Goal: Task Accomplishment & Management: Manage account settings

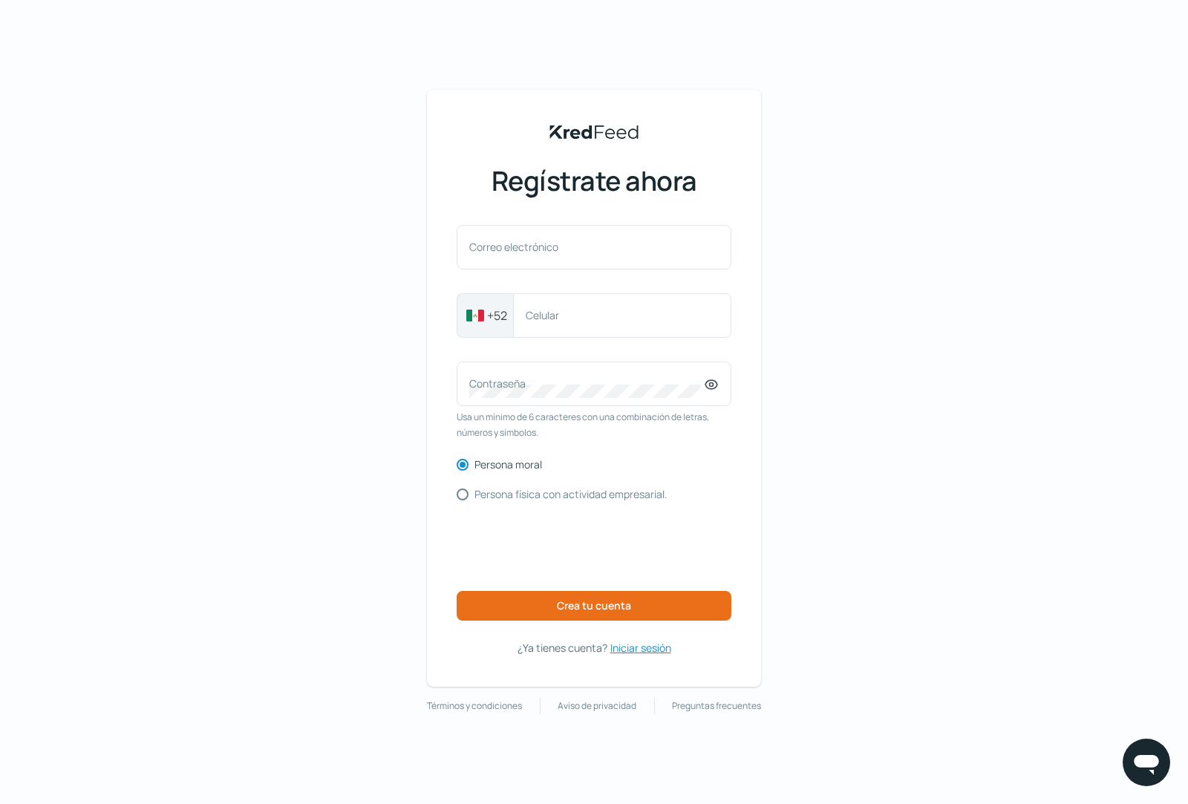
click at [642, 649] on font "Iniciar sesión" at bounding box center [640, 648] width 61 height 14
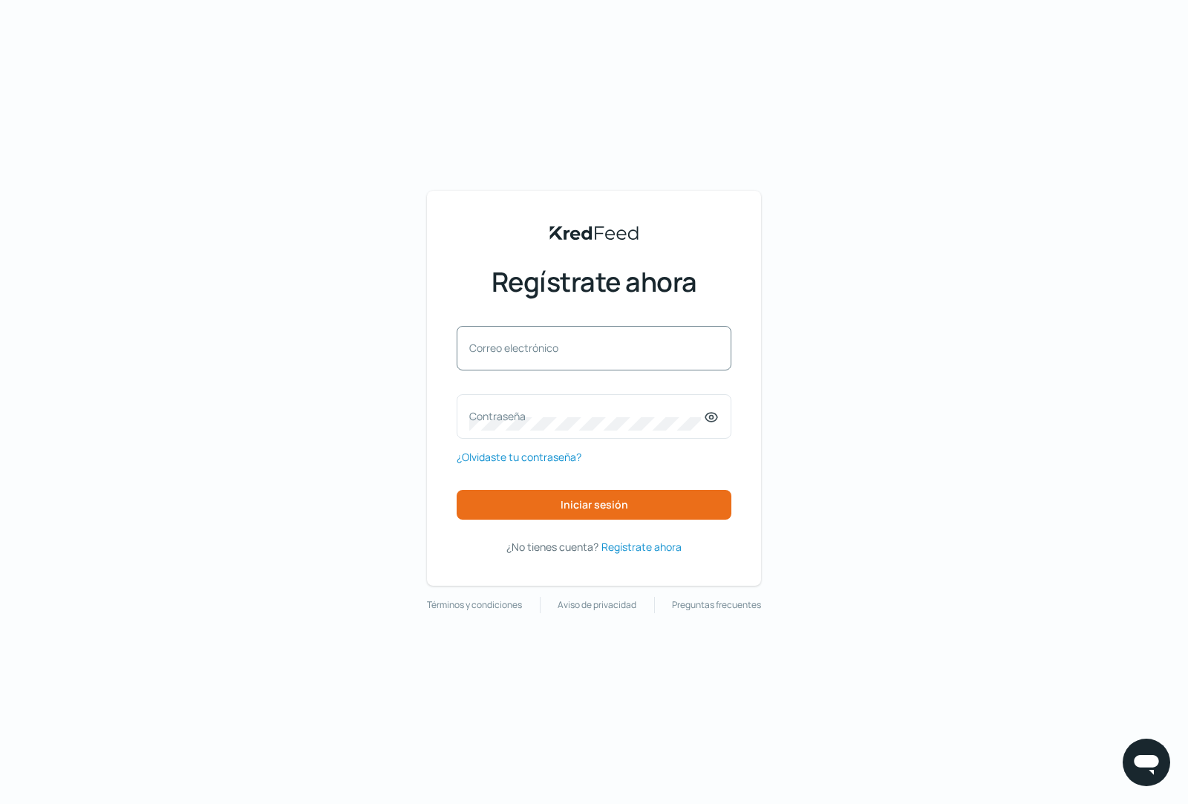
click at [493, 347] on font "Correo electrónico" at bounding box center [513, 348] width 89 height 14
click at [493, 349] on input "Correo electrónico" at bounding box center [593, 355] width 249 height 13
paste input "[EMAIL_ADDRESS][DOMAIN_NAME]"
type input "[EMAIL_ADDRESS][DOMAIN_NAME]"
click at [554, 417] on label "Contraseña" at bounding box center [586, 416] width 235 height 14
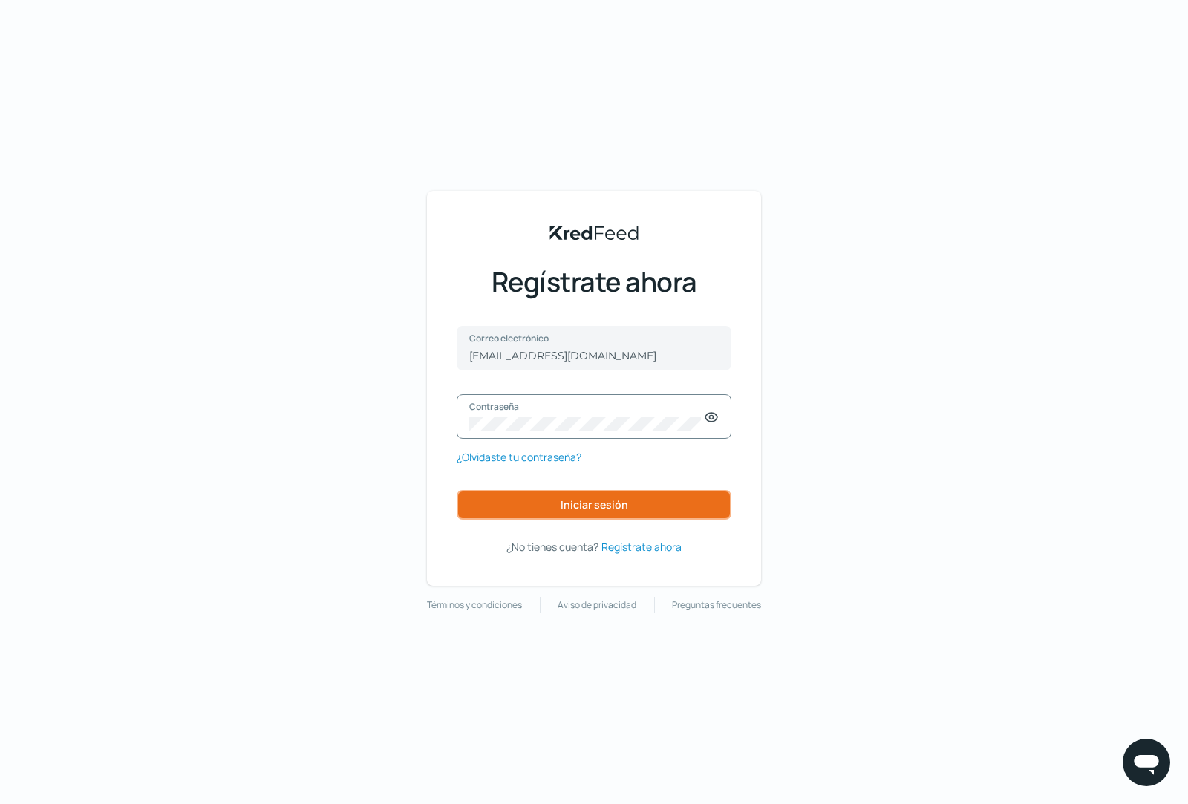
click at [604, 502] on font "Iniciar sesión" at bounding box center [594, 504] width 68 height 14
